Goal: Task Accomplishment & Management: Use online tool/utility

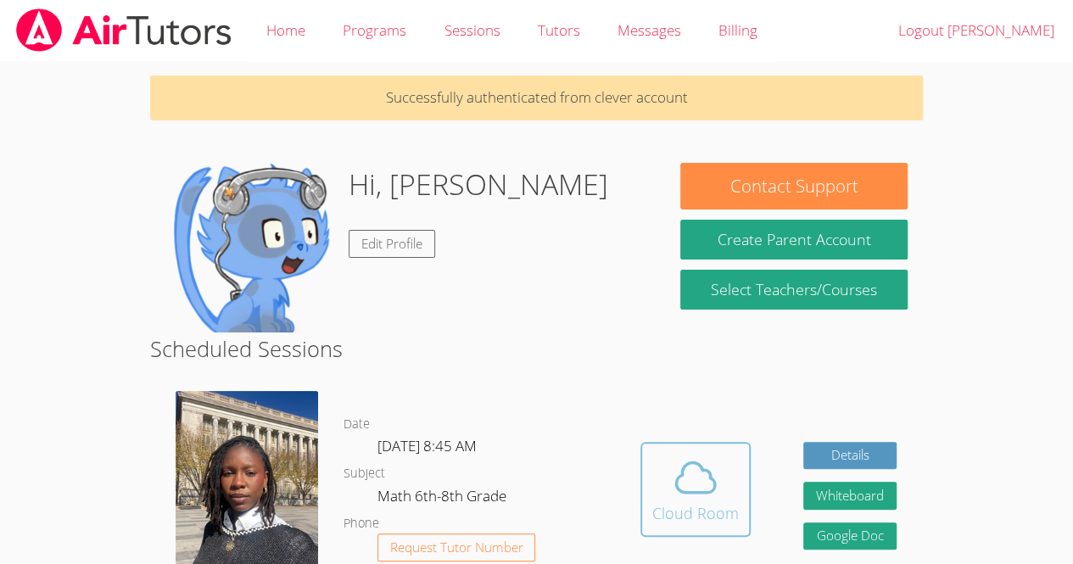
click at [710, 512] on div "Cloud Room" at bounding box center [695, 513] width 87 height 24
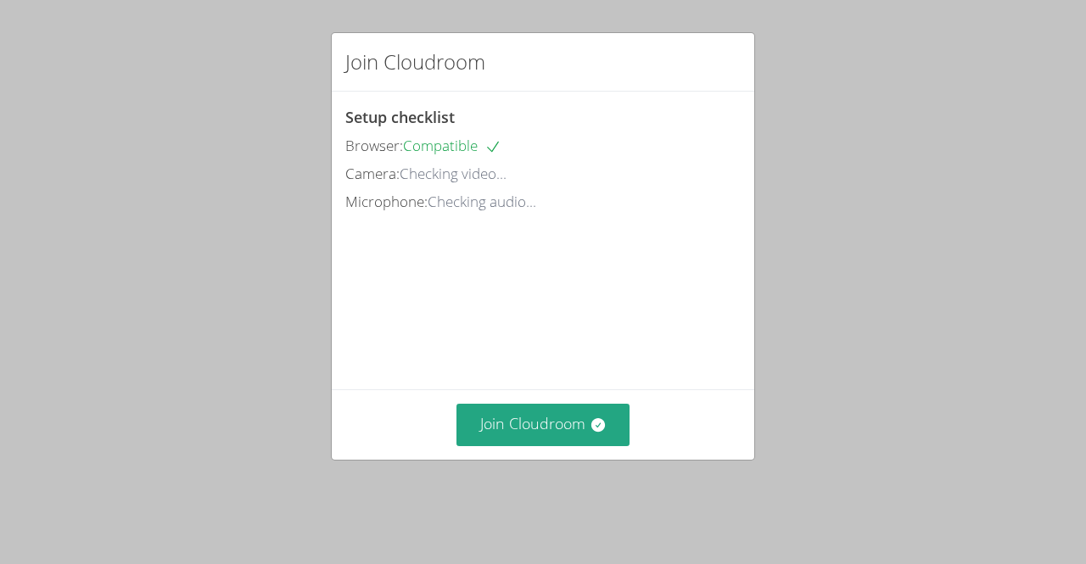
click at [8, 326] on div "Join Cloudroom Setup checklist Browser: Compatible Camera: Checking video... Mi…" at bounding box center [543, 282] width 1086 height 564
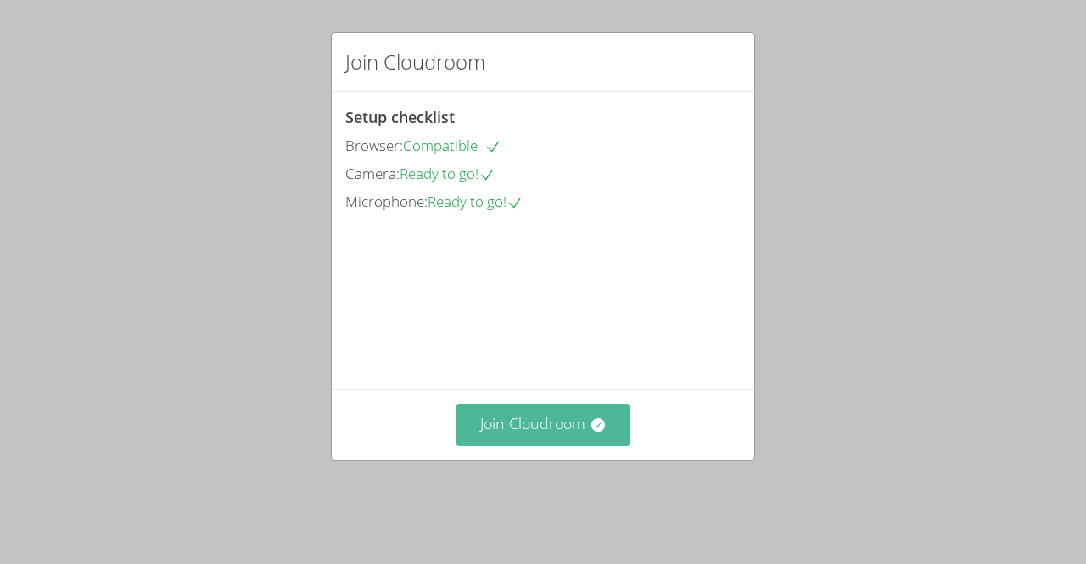
click at [561, 443] on button "Join Cloudroom" at bounding box center [543, 425] width 174 height 42
click at [584, 437] on button "Join Cloudroom" at bounding box center [543, 425] width 174 height 42
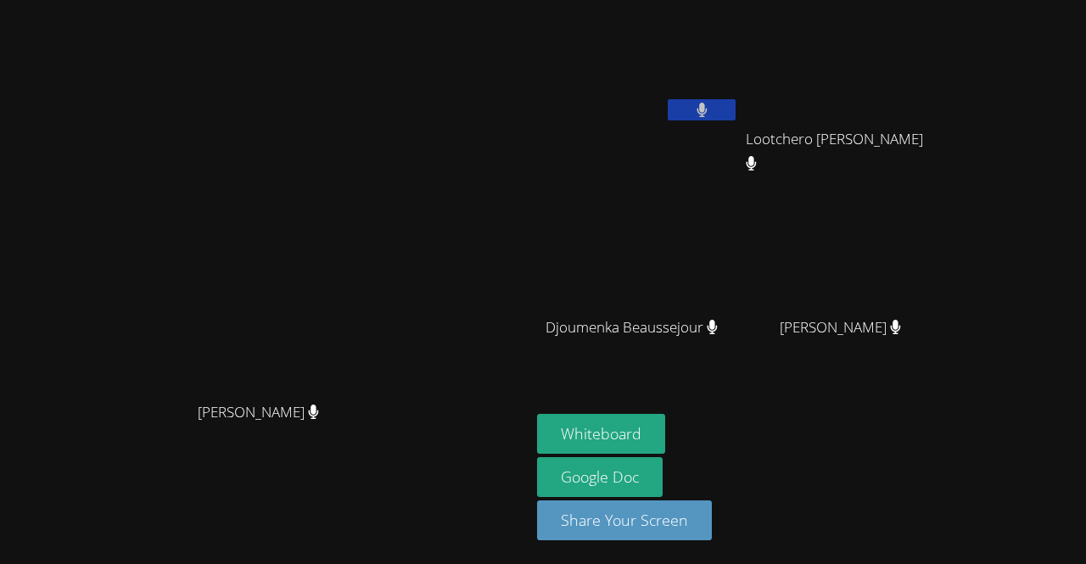
click at [707, 111] on icon at bounding box center [701, 110] width 11 height 14
click at [711, 109] on icon at bounding box center [702, 110] width 18 height 14
click at [662, 471] on link "Google Doc" at bounding box center [600, 477] width 126 height 40
click at [665, 435] on button "Whiteboard" at bounding box center [601, 434] width 128 height 40
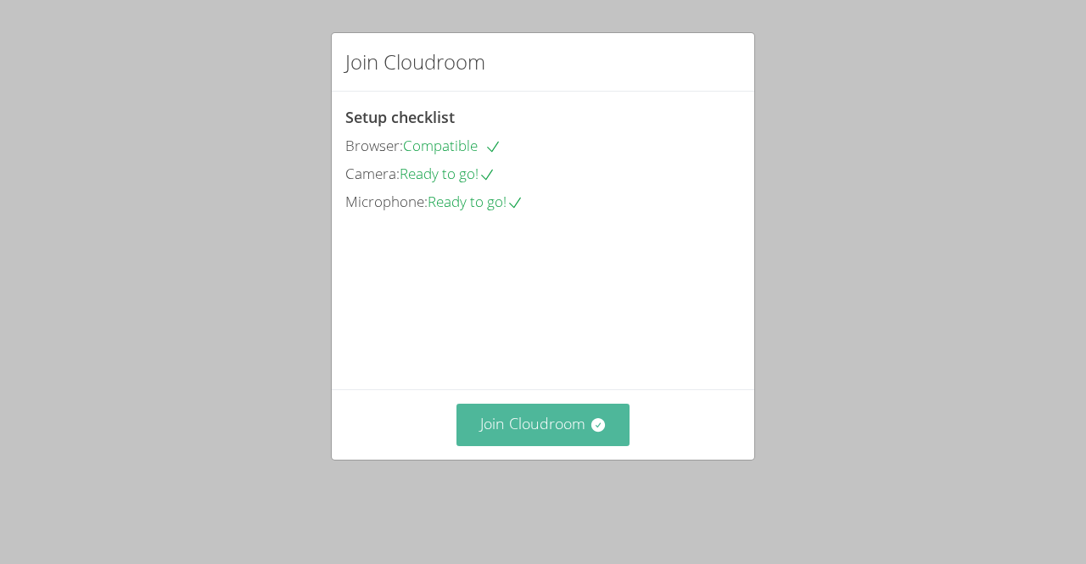
click at [568, 445] on button "Join Cloudroom" at bounding box center [543, 425] width 174 height 42
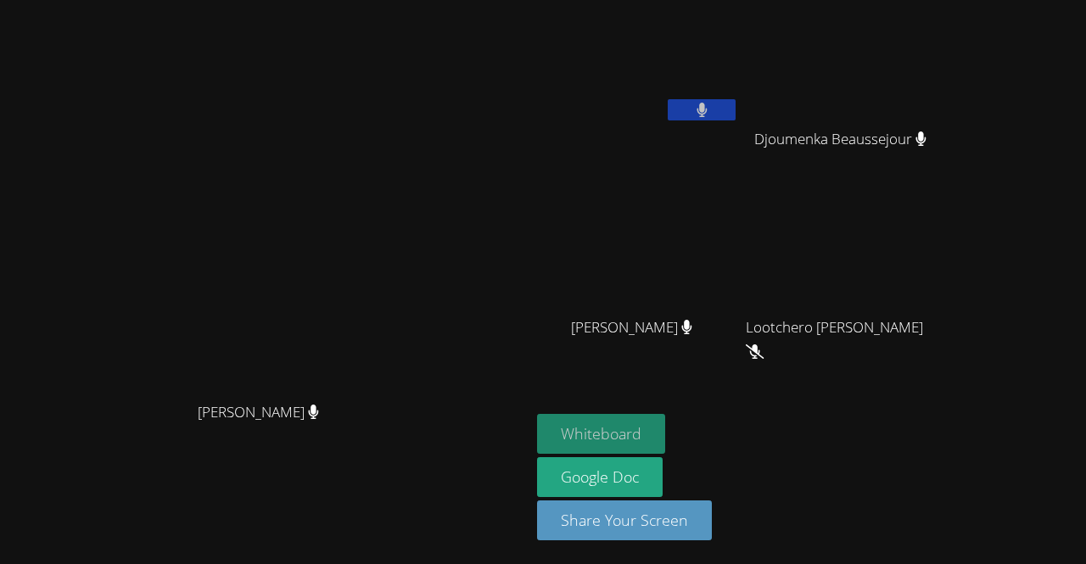
click at [645, 432] on button "Whiteboard" at bounding box center [601, 434] width 128 height 40
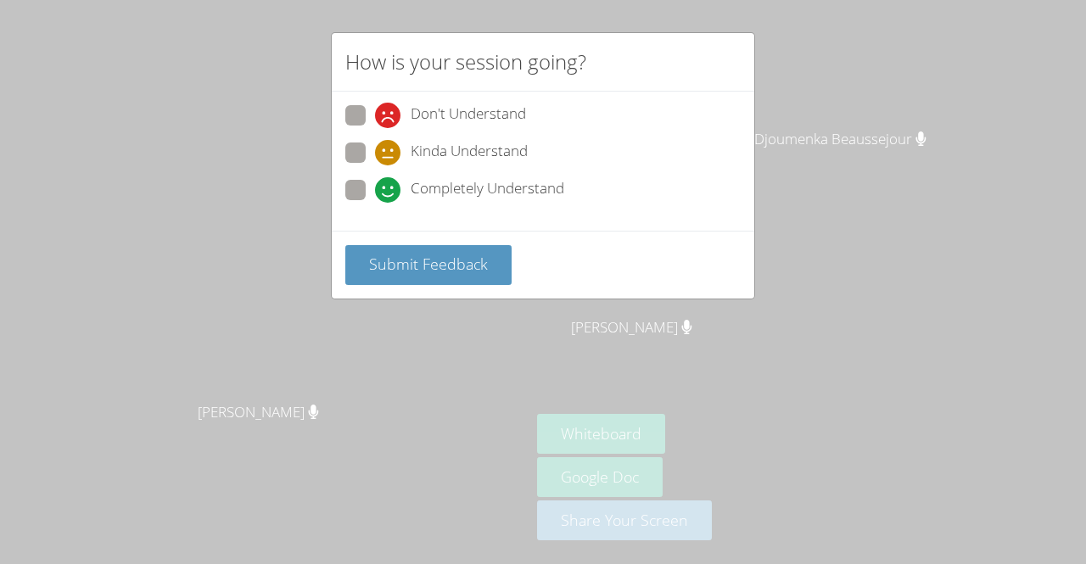
click at [375, 165] on span at bounding box center [375, 165] width 0 height 0
click at [375, 142] on input "Kinda Understand" at bounding box center [382, 149] width 14 height 14
radio input "true"
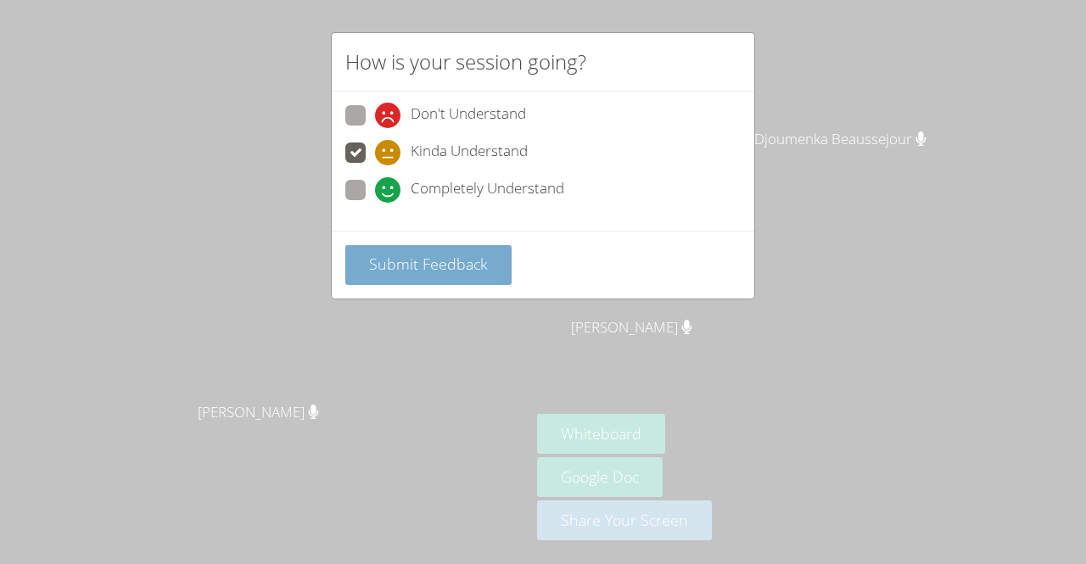
click at [444, 271] on span "Submit Feedback" at bounding box center [428, 264] width 119 height 20
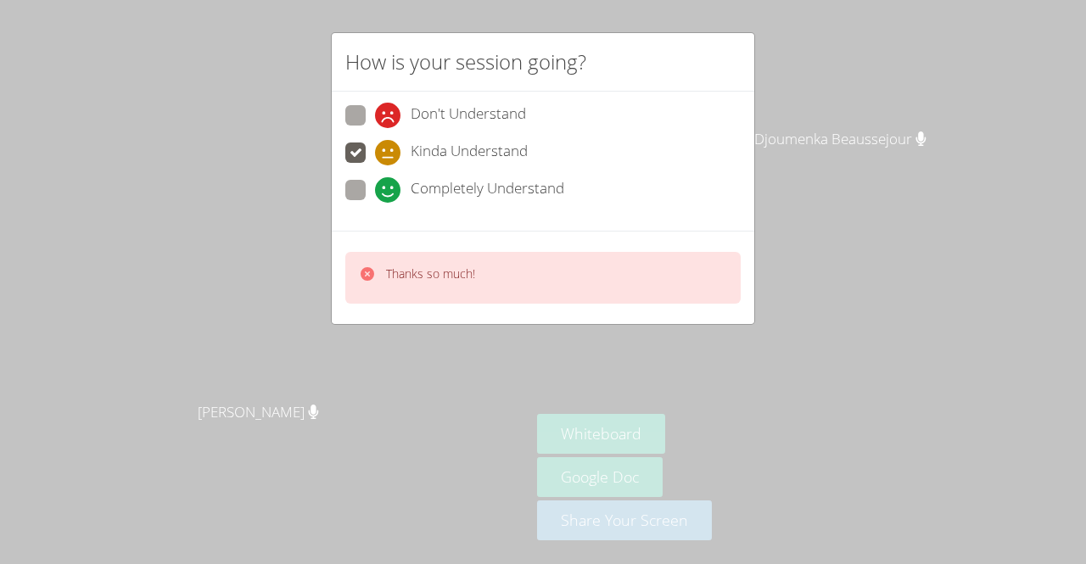
click at [779, 35] on div "How is your session going? Don't Understand Kinda Understand Completely Underst…" at bounding box center [543, 282] width 1086 height 564
